Goal: Communication & Community: Answer question/provide support

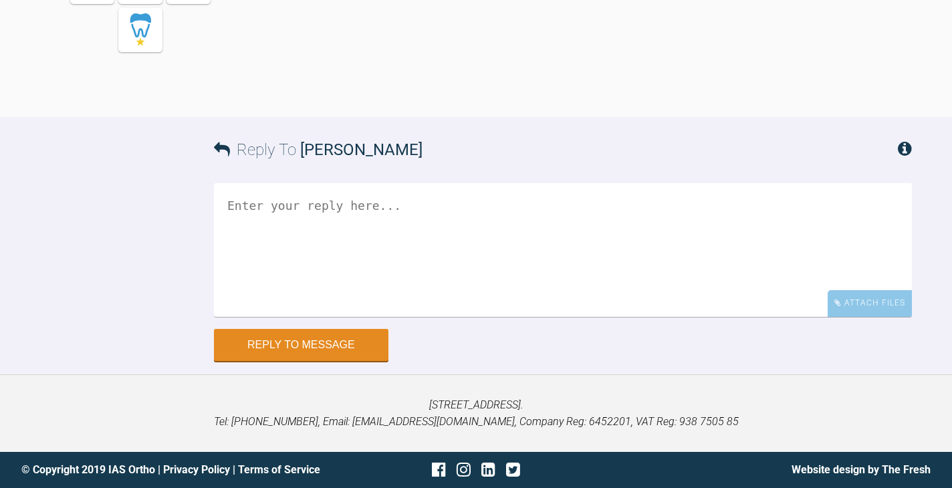
scroll to position [14240, 0]
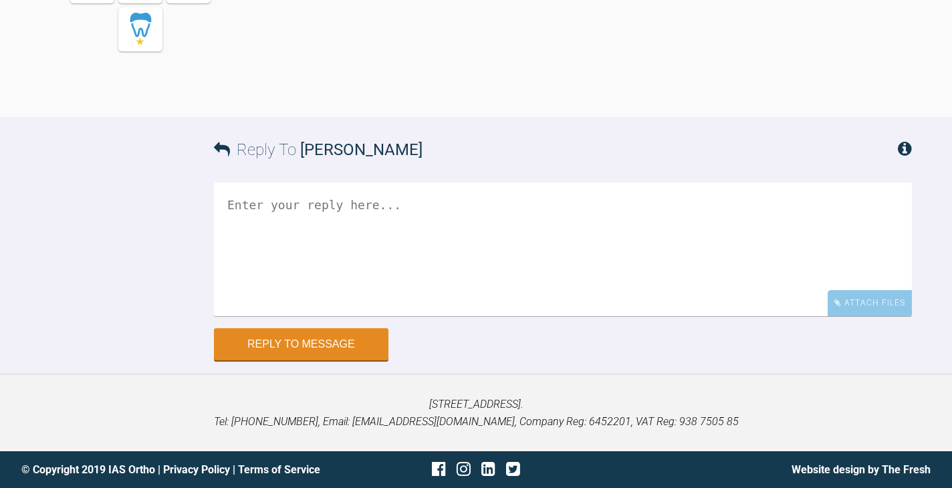
click at [454, 316] on textarea at bounding box center [563, 250] width 698 height 134
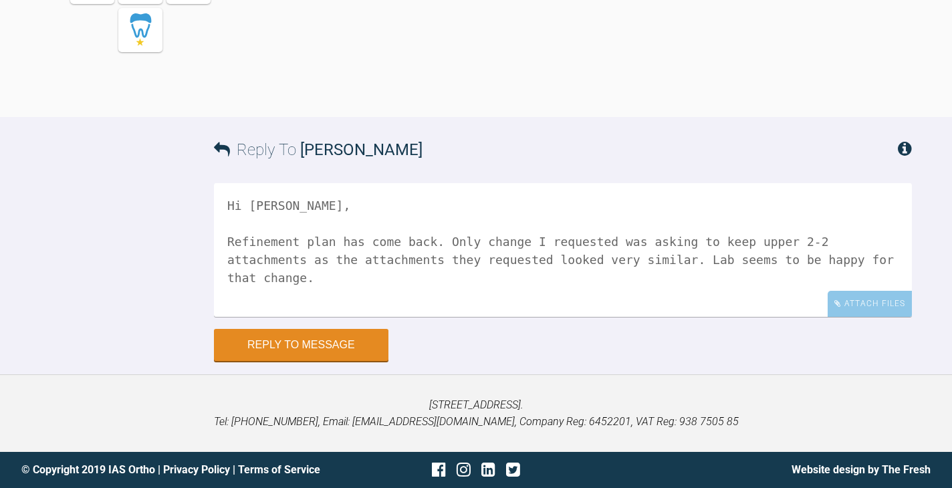
click at [380, 303] on textarea "Hi Geoff, Refinement plan has come back. Only change I requested was asking to …" at bounding box center [563, 250] width 698 height 134
click at [782, 304] on textarea "Hi Geoff, Refinement plan has come back. Only change I requested was asking to …" at bounding box center [563, 250] width 698 height 134
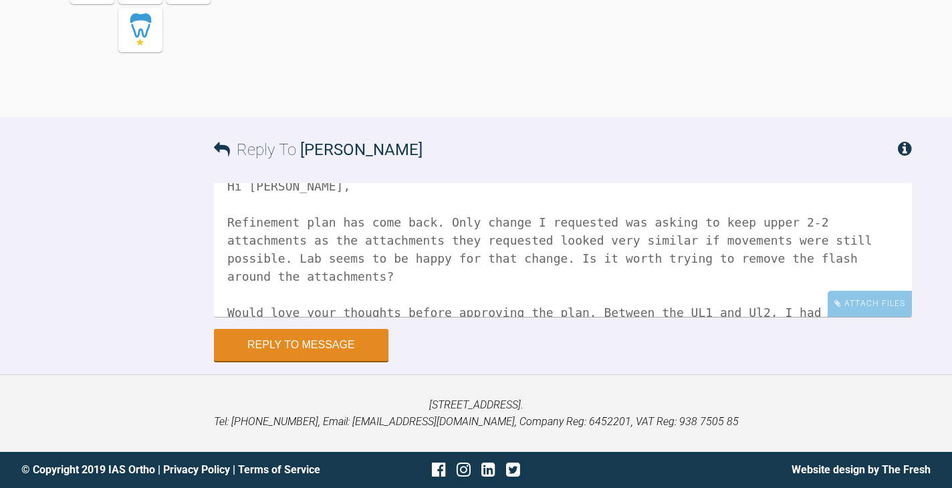
scroll to position [23, 0]
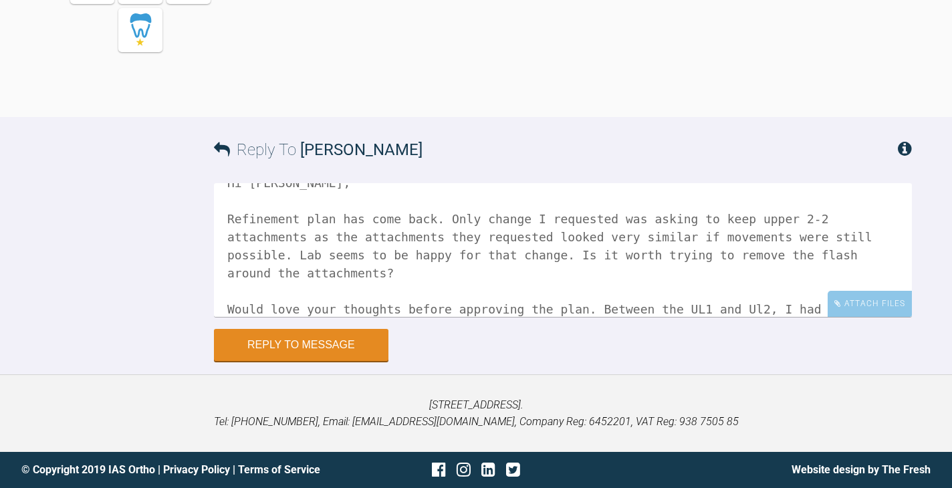
click at [233, 317] on textarea "Hi Geoff, Refinement plan has come back. Only change I requested was asking to …" at bounding box center [563, 250] width 698 height 134
click at [590, 317] on textarea "Hi Geoff, Refinement plan has come back. Only change I requested was asking to …" at bounding box center [563, 250] width 698 height 134
click at [638, 317] on textarea "Hi Geoff, Refinement plan has come back. Only change I requested was asking to …" at bounding box center [563, 250] width 698 height 134
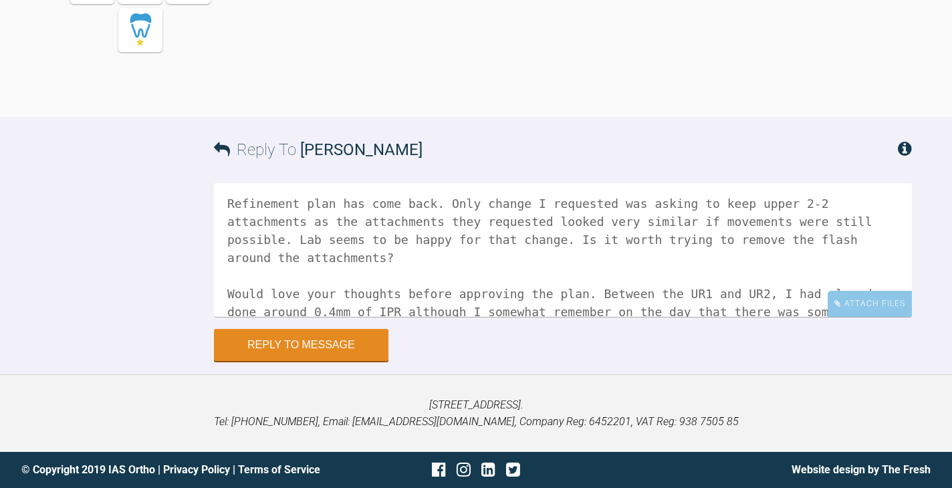
scroll to position [37, 0]
click at [683, 317] on textarea "Hi Geoff, Refinement plan has come back. Only change I requested was asking to …" at bounding box center [563, 250] width 698 height 134
click at [532, 317] on textarea "Hi Geoff, Refinement plan has come back. Only change I requested was asking to …" at bounding box center [563, 250] width 698 height 134
drag, startPoint x: 675, startPoint y: 342, endPoint x: 647, endPoint y: 339, distance: 28.9
click at [647, 317] on textarea "Hi Geoff, Refinement plan has come back. Only change I requested was asking to …" at bounding box center [563, 250] width 698 height 134
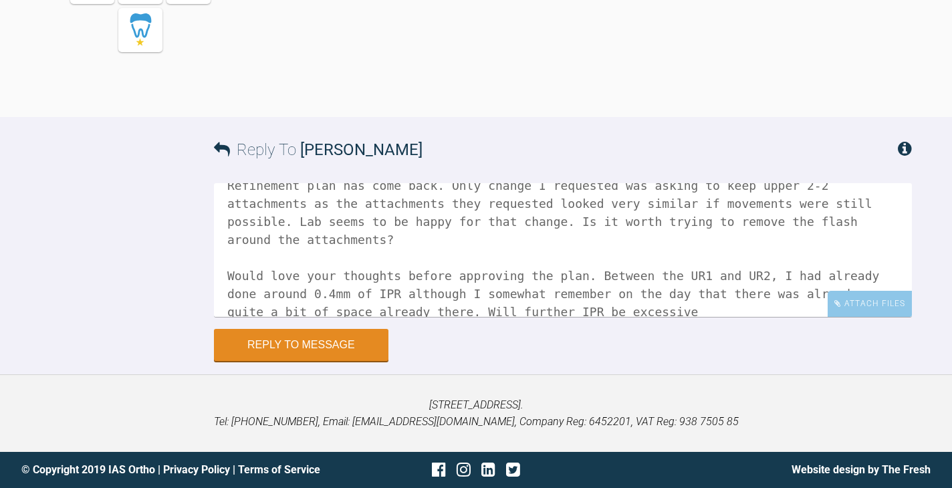
scroll to position [55, 0]
click at [463, 317] on textarea "Hi Geoff, Refinement plan has come back. Only change I requested was asking to …" at bounding box center [563, 250] width 698 height 134
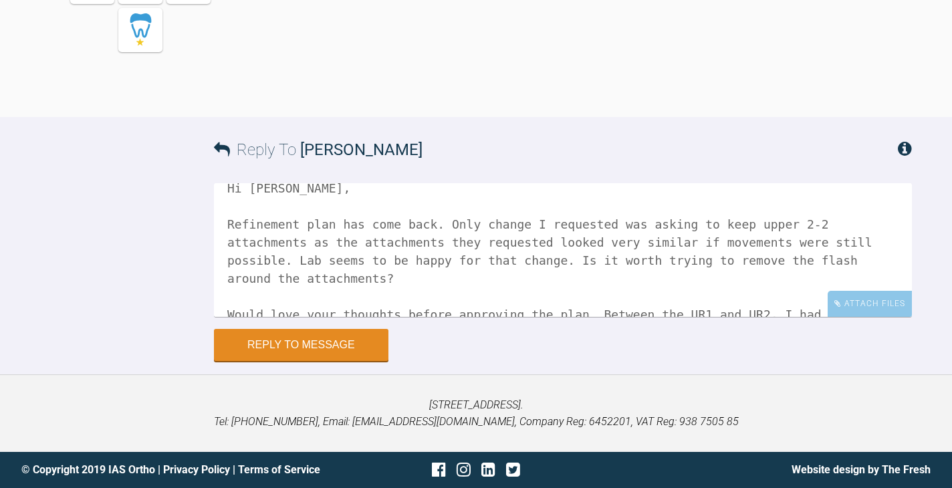
scroll to position [19, 0]
drag, startPoint x: 386, startPoint y: 289, endPoint x: 552, endPoint y: 293, distance: 165.9
click at [552, 292] on textarea "Hi Geoff, Refinement plan has come back. Only change I requested was asking to …" at bounding box center [563, 250] width 698 height 134
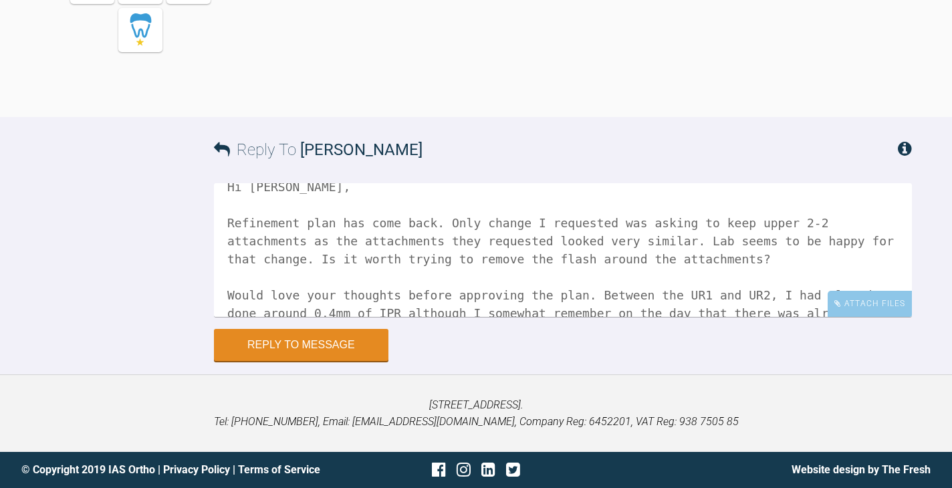
click at [766, 269] on textarea "Hi Geoff, Refinement plan has come back. Only change I requested was asking to …" at bounding box center [563, 250] width 698 height 134
paste textarea "if movements were still possible"
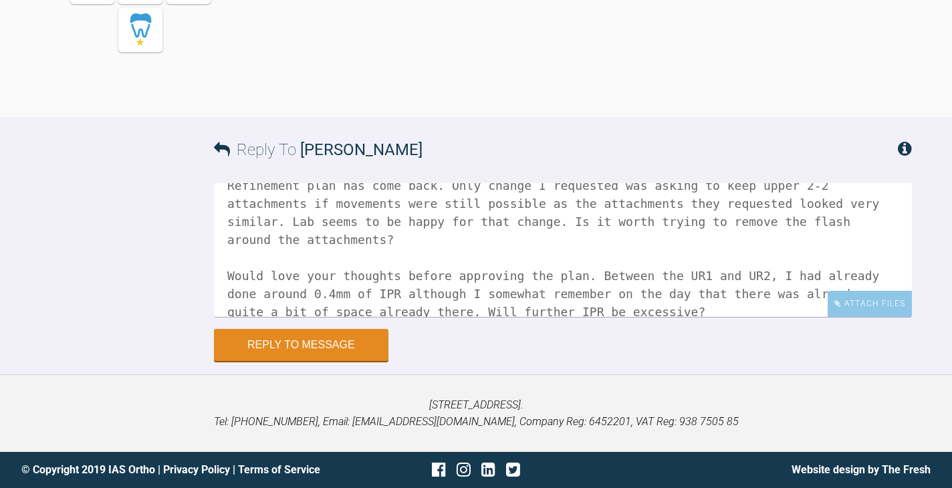
scroll to position [55, 0]
click at [352, 317] on textarea "Hi Geoff, Refinement plan has come back. Only change I requested was asking to …" at bounding box center [563, 250] width 698 height 134
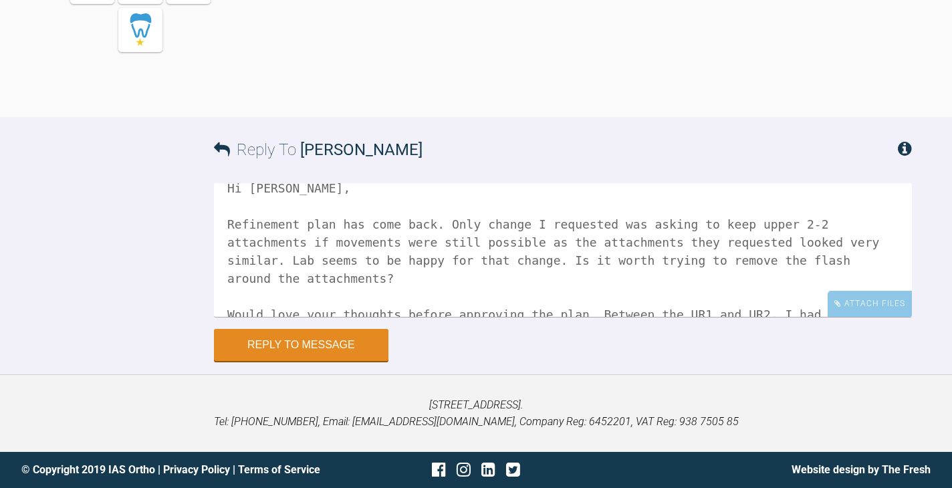
scroll to position [0, 0]
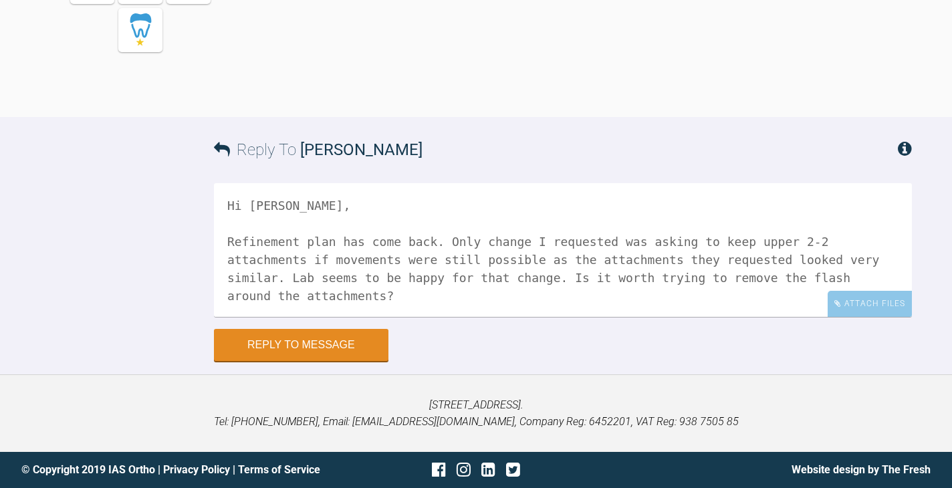
click at [395, 262] on textarea "Hi Geoff, Refinement plan has come back. Only change I requested was asking to …" at bounding box center [563, 250] width 698 height 134
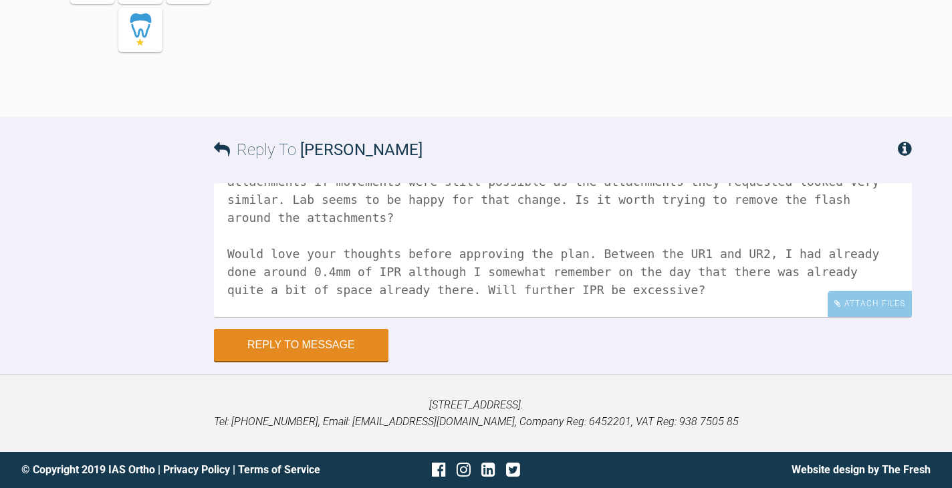
scroll to position [92, 0]
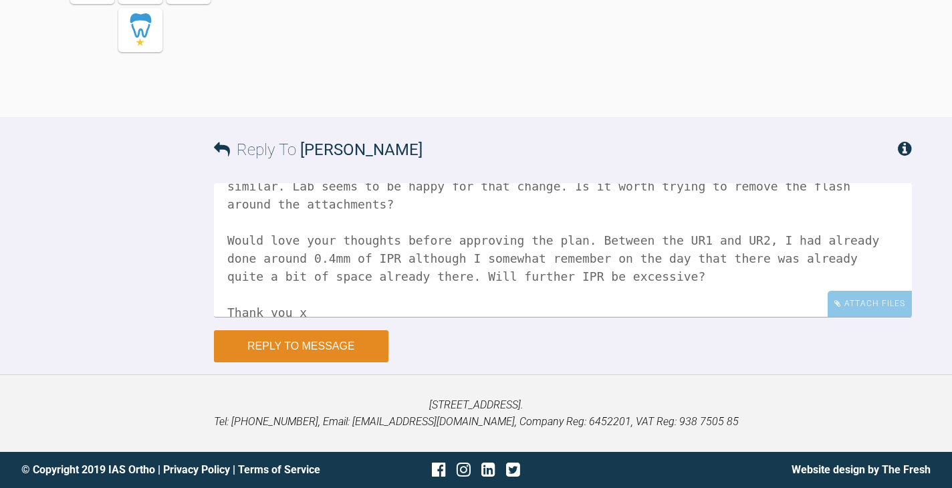
type textarea "Hi Geoff, Refinement plan has come back for L4C3. Only change I requested was a…"
click at [328, 354] on button "Reply to Message" at bounding box center [301, 346] width 175 height 32
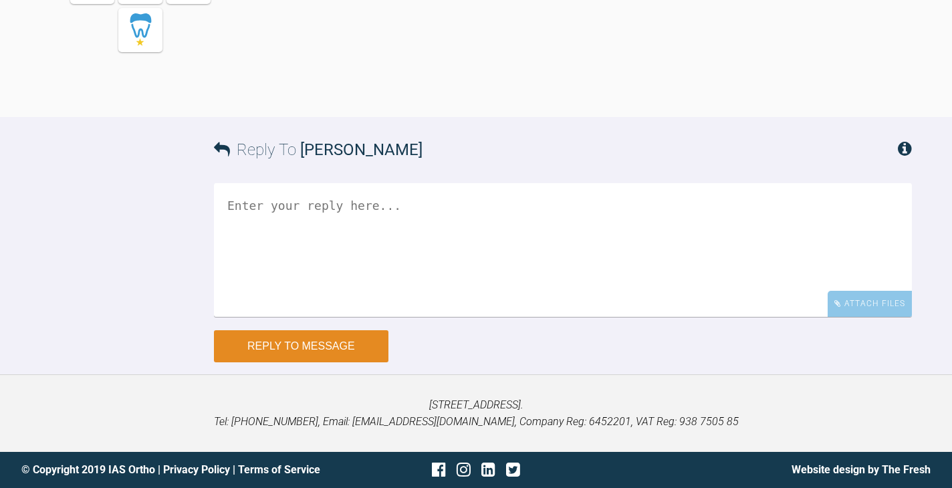
scroll to position [0, 0]
